Goal: Navigation & Orientation: Find specific page/section

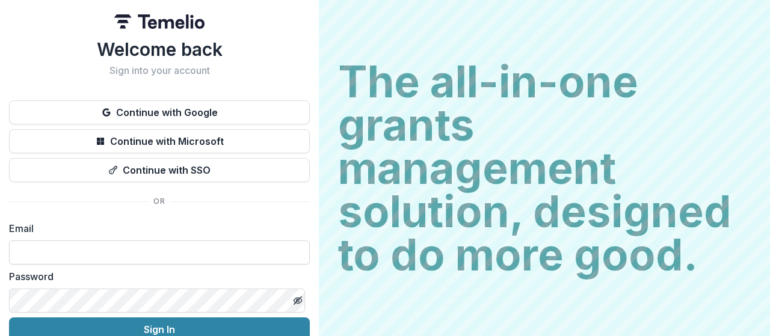
click at [93, 260] on input at bounding box center [159, 253] width 301 height 24
type input "**********"
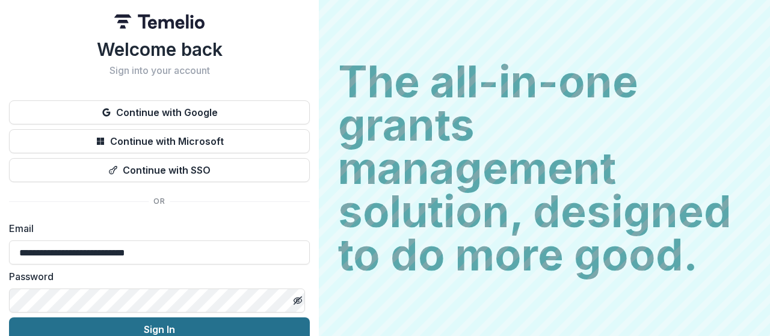
click at [141, 326] on button "Sign In" at bounding box center [159, 330] width 301 height 24
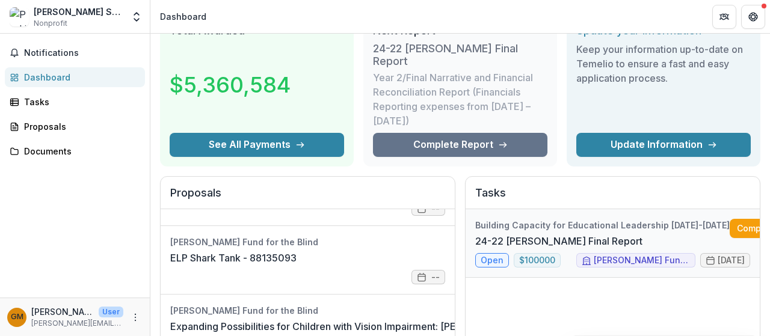
scroll to position [120, 0]
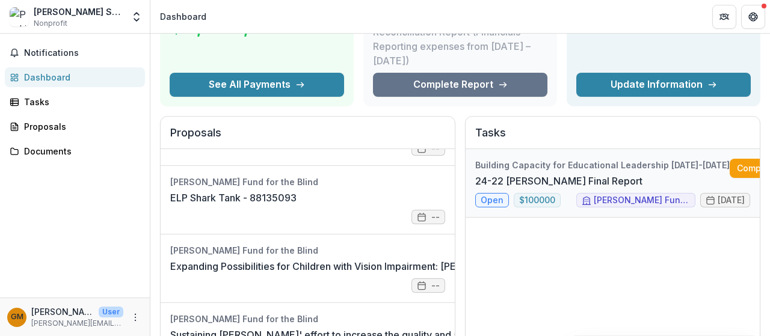
click at [542, 174] on link "24-22 [PERSON_NAME] Final Report" at bounding box center [558, 181] width 167 height 14
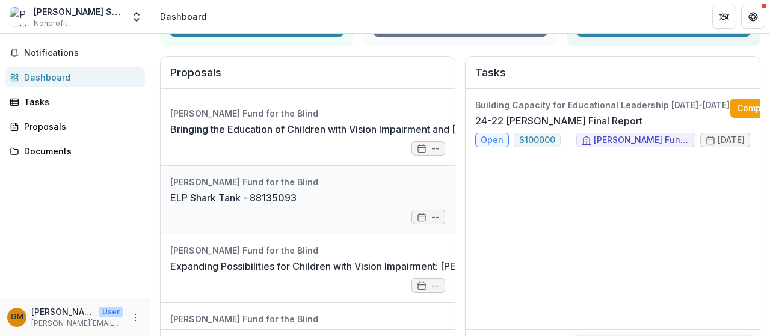
scroll to position [241, 0]
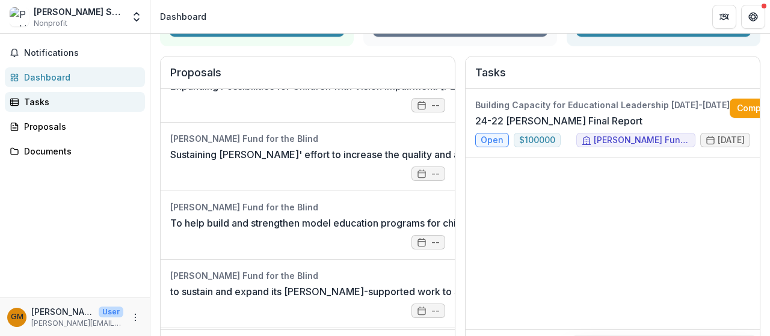
click at [51, 103] on div "Tasks" at bounding box center [79, 102] width 111 height 13
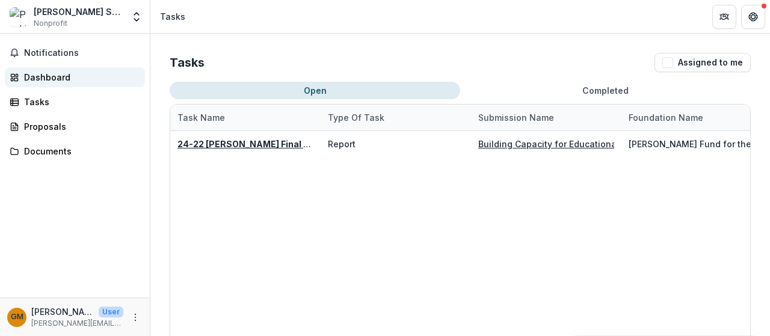
click at [57, 76] on div "Dashboard" at bounding box center [79, 77] width 111 height 13
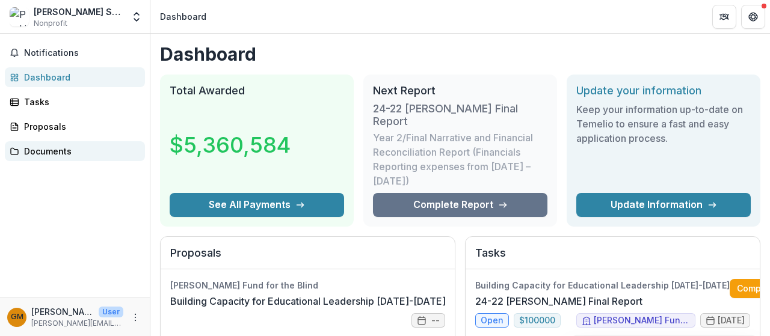
click at [52, 152] on div "Documents" at bounding box center [79, 151] width 111 height 13
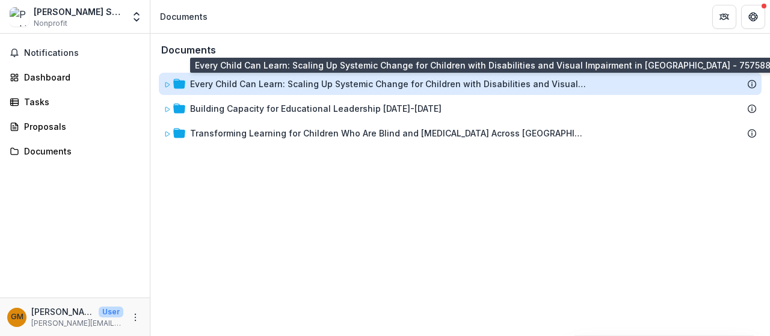
click at [386, 86] on div "Every Child Can Learn: Scaling Up Systemic Change for Children with Disabilitie…" at bounding box center [388, 84] width 397 height 13
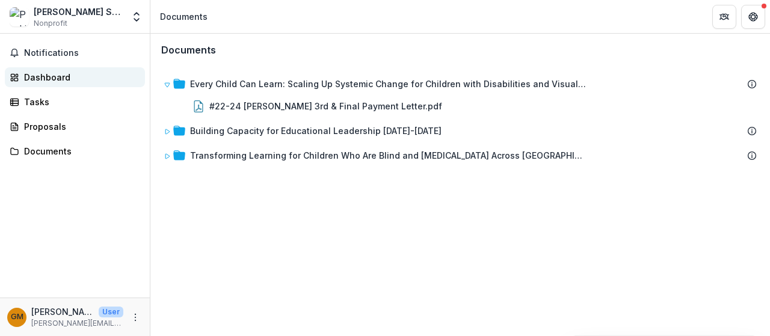
click at [55, 82] on div "Dashboard" at bounding box center [79, 77] width 111 height 13
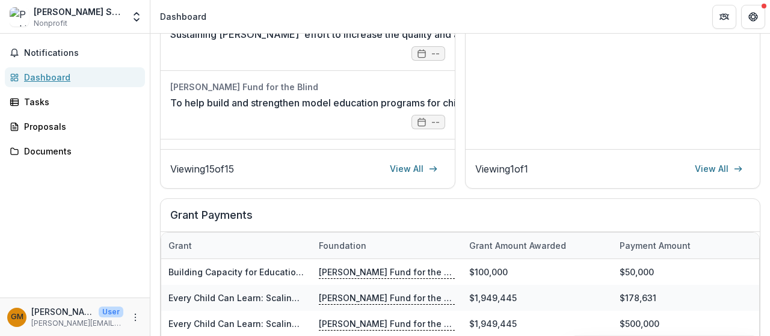
scroll to position [481, 0]
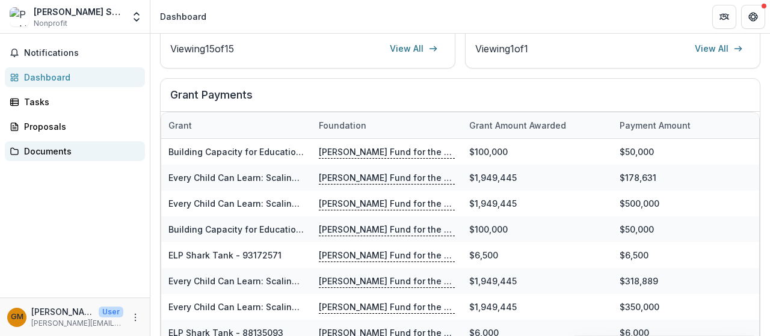
click at [56, 153] on div "Documents" at bounding box center [79, 151] width 111 height 13
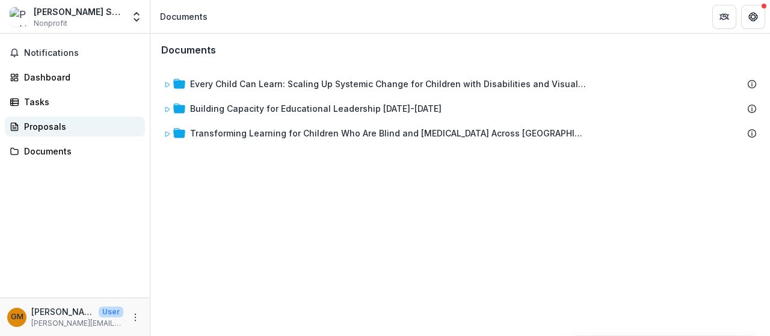
click at [54, 123] on div "Proposals" at bounding box center [79, 126] width 111 height 13
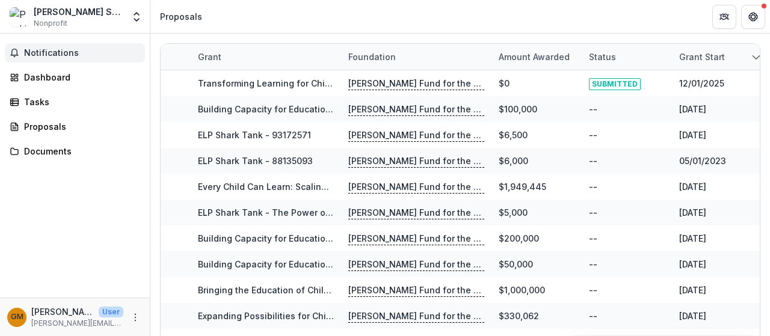
click at [52, 48] on span "Notifications" at bounding box center [82, 53] width 116 height 10
click at [69, 208] on div "Notifications Unread 0 Archived You don't have any unread notifications We'll n…" at bounding box center [75, 166] width 150 height 264
